Goal: Find specific page/section: Find specific page/section

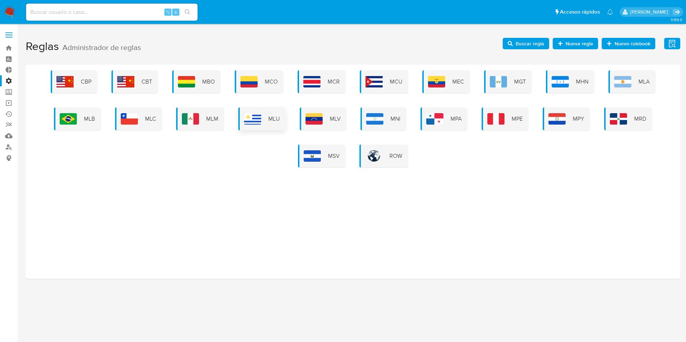
click at [252, 116] on img at bounding box center [252, 118] width 17 height 11
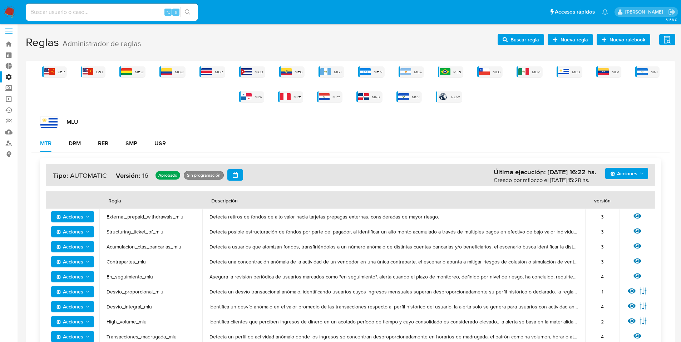
scroll to position [9, 0]
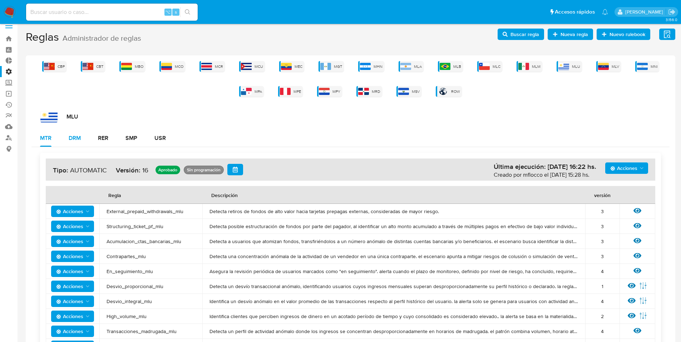
click at [79, 140] on div "DRM" at bounding box center [75, 138] width 12 height 6
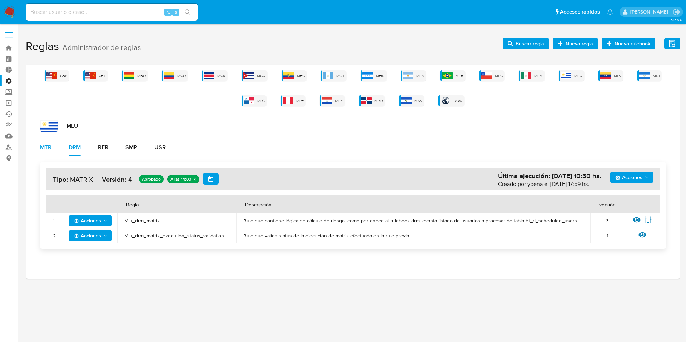
click at [48, 147] on div "MTR" at bounding box center [45, 148] width 11 height 6
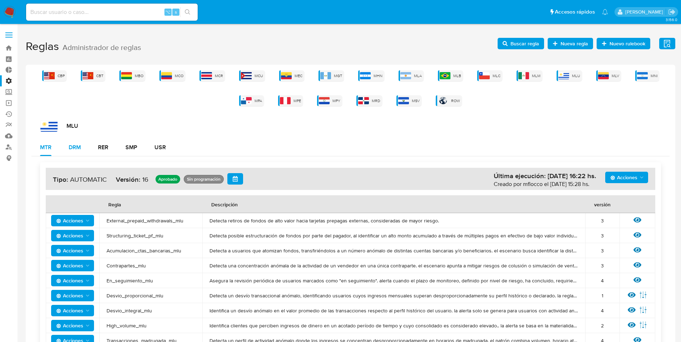
click at [75, 146] on div "DRM" at bounding box center [75, 148] width 12 height 6
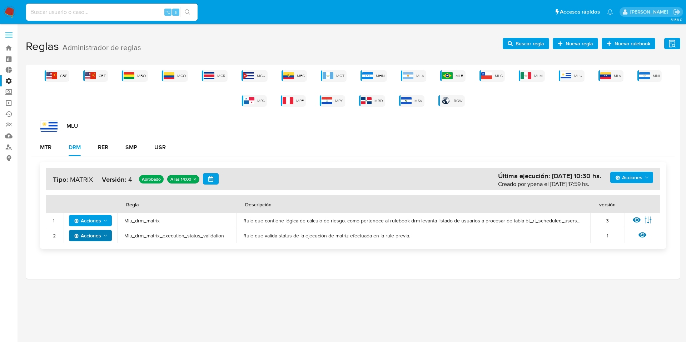
click at [84, 237] on span "Acciones" at bounding box center [87, 235] width 27 height 11
click at [156, 231] on td "Mlu_drm_matrix_execution_status_validation" at bounding box center [176, 235] width 119 height 15
click at [160, 233] on span "Mlu_drm_matrix_execution_status_validation" at bounding box center [176, 236] width 105 height 6
click at [147, 235] on span "Mlu_drm_matrix_execution_status_validation" at bounding box center [176, 236] width 105 height 6
click at [634, 217] on icon at bounding box center [637, 220] width 8 height 8
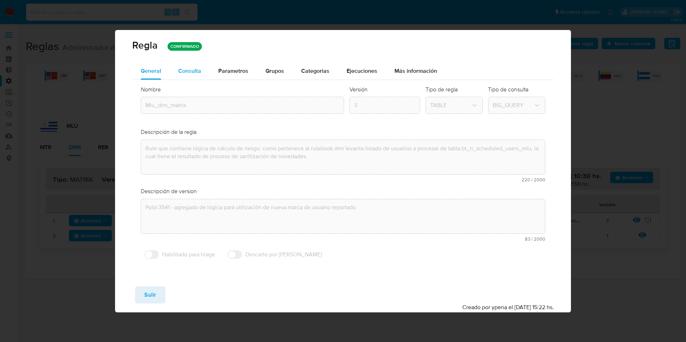
click at [195, 72] on span "Consulta" at bounding box center [189, 71] width 23 height 8
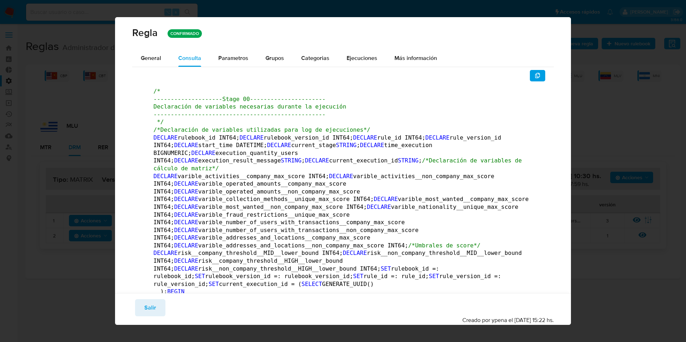
drag, startPoint x: 156, startPoint y: 88, endPoint x: 234, endPoint y: 123, distance: 85.7
click at [535, 76] on icon "button" at bounding box center [537, 76] width 5 height 6
